Goal: Information Seeking & Learning: Learn about a topic

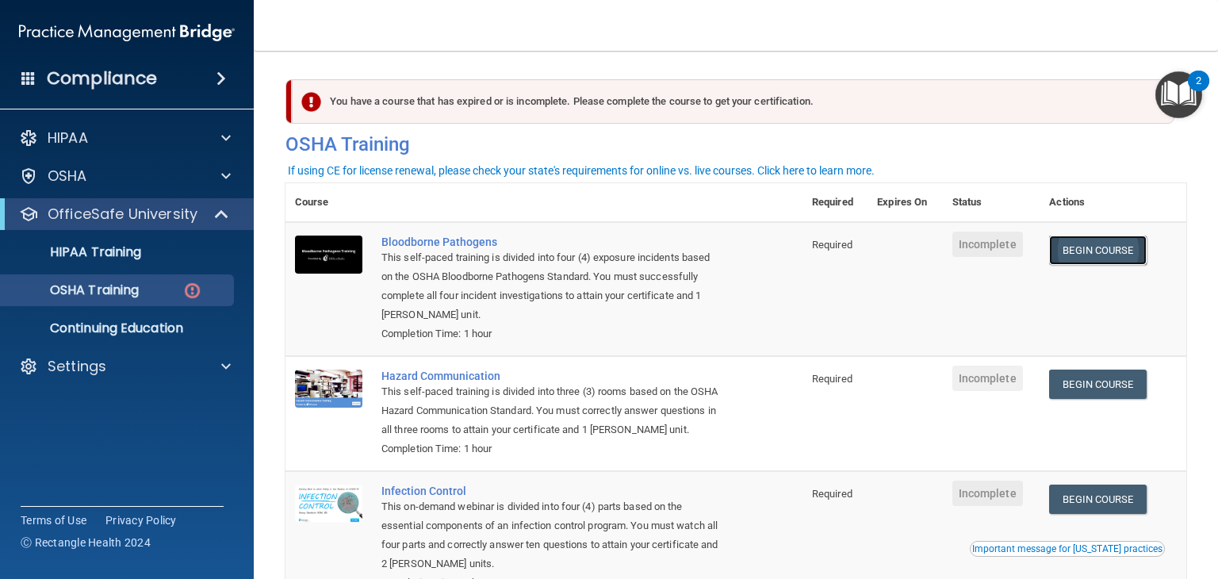
click at [1098, 257] on link "Begin Course" at bounding box center [1097, 250] width 97 height 29
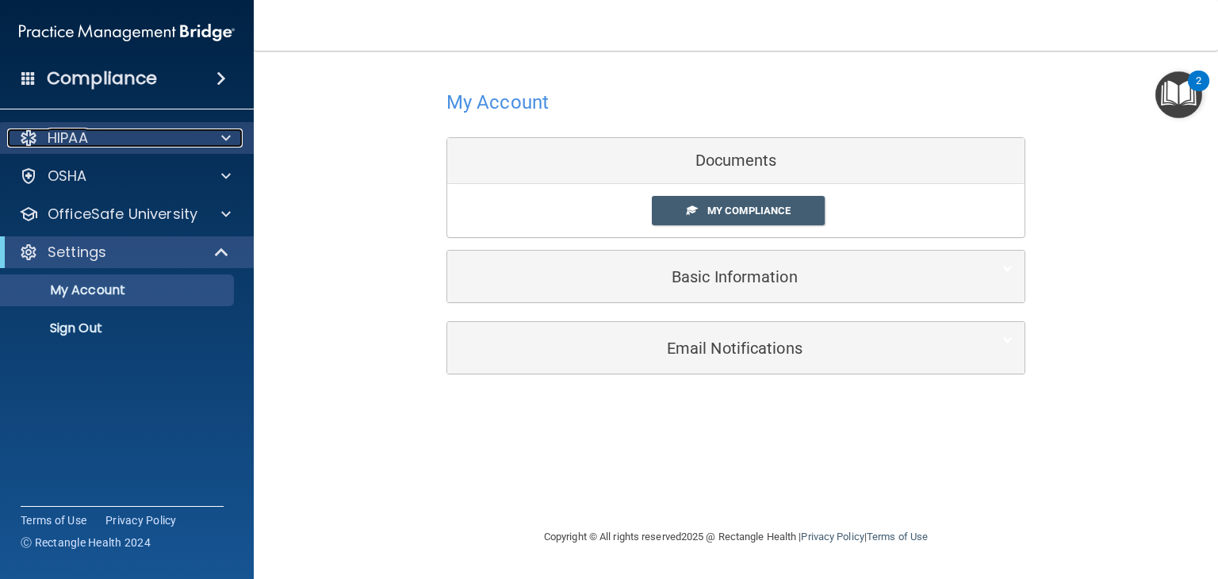
click at [214, 144] on div at bounding box center [224, 137] width 40 height 19
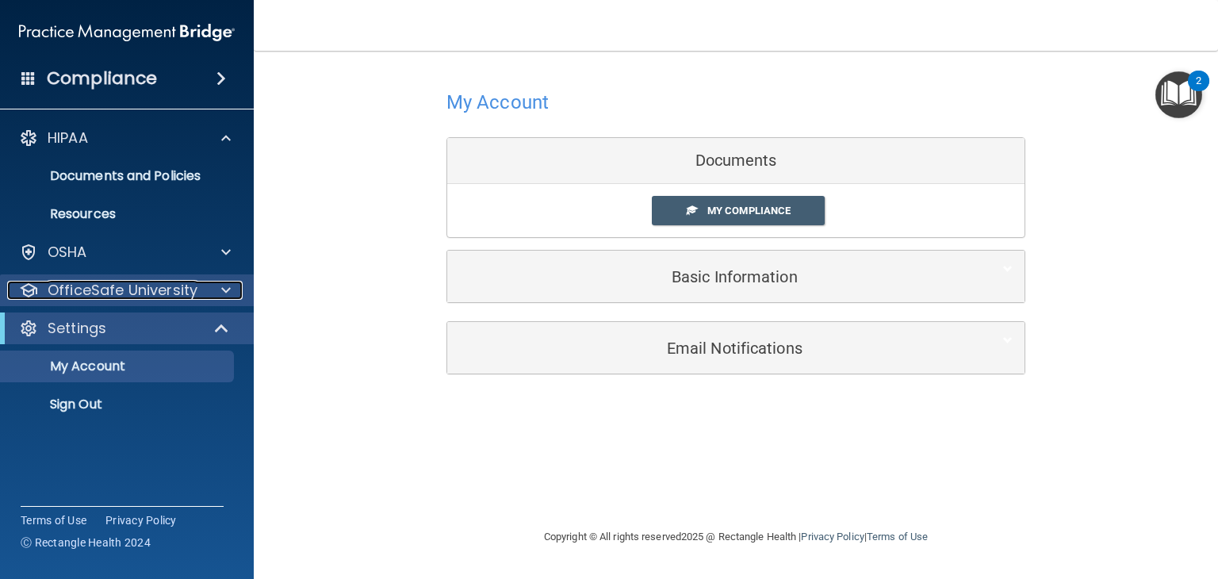
click at [222, 286] on span at bounding box center [226, 290] width 10 height 19
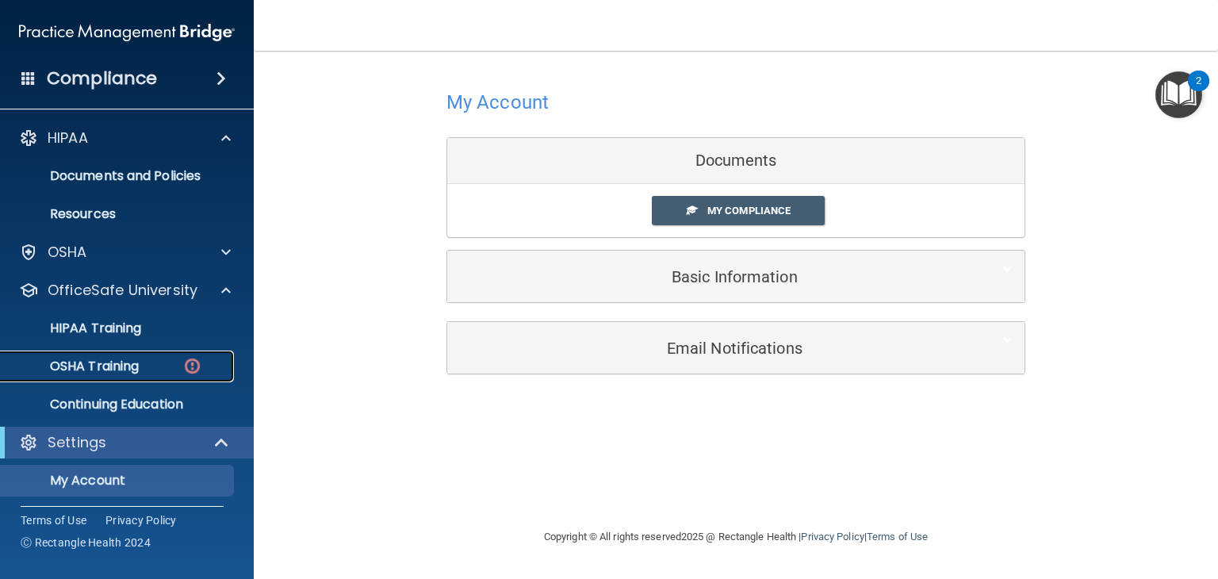
click at [121, 366] on p "OSHA Training" at bounding box center [74, 366] width 128 height 16
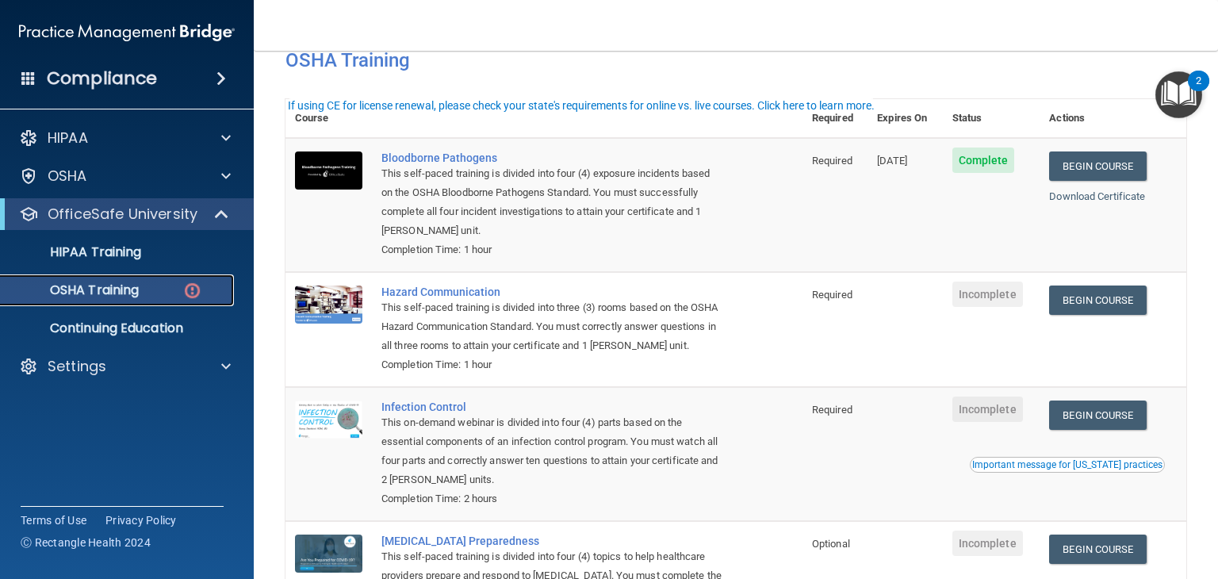
scroll to position [54, 0]
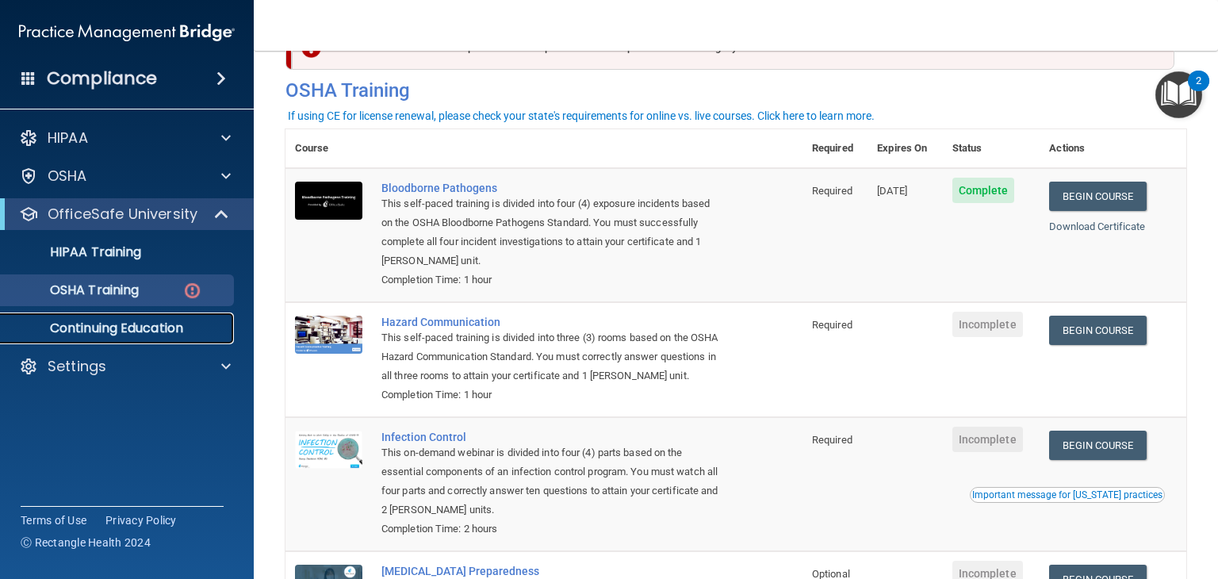
click at [108, 328] on p "Continuing Education" at bounding box center [118, 328] width 217 height 16
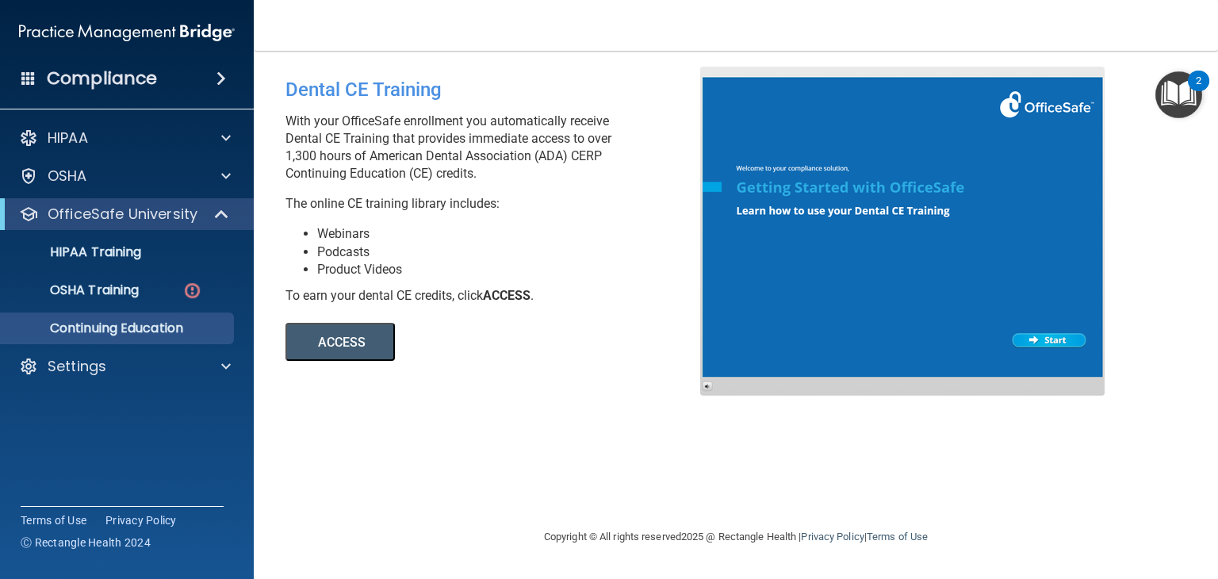
click at [346, 337] on button "ACCESS" at bounding box center [340, 342] width 109 height 38
